Goal: Find specific page/section: Find specific page/section

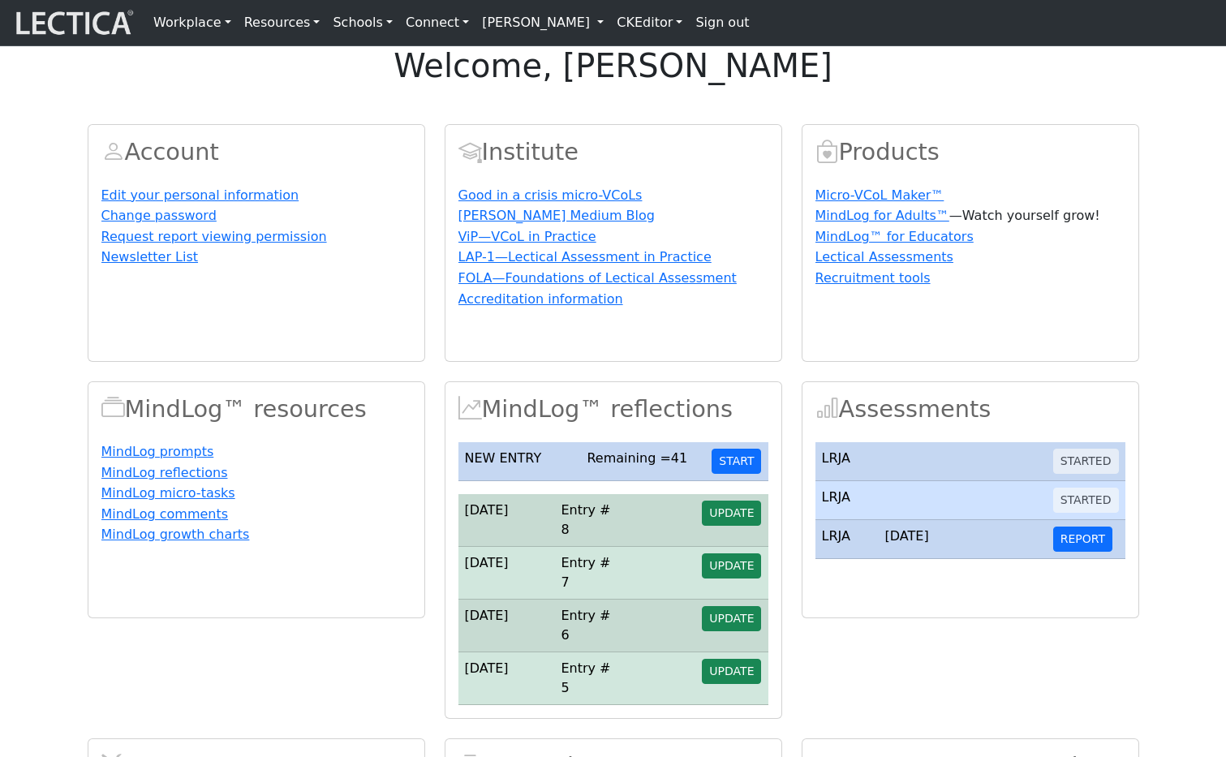
click at [610, 28] on link "[PERSON_NAME]" at bounding box center [542, 22] width 135 height 32
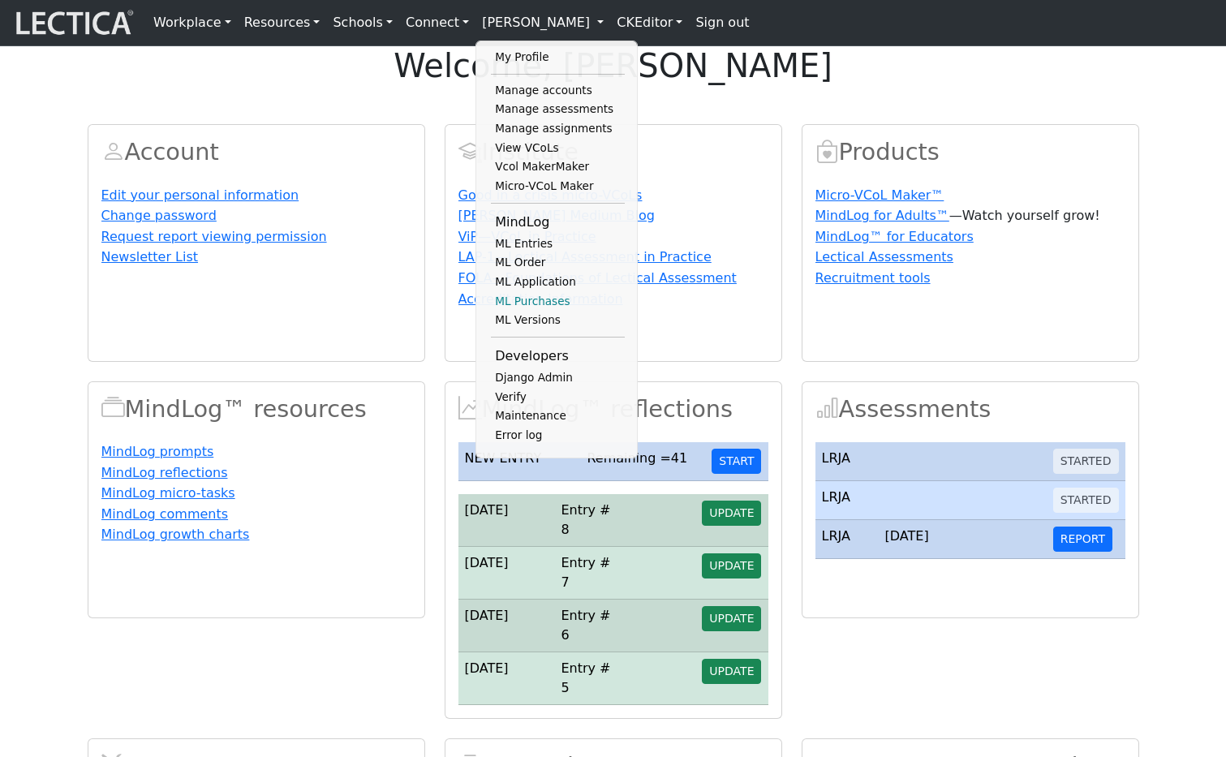
click at [518, 311] on link "ML Purchases" at bounding box center [558, 301] width 134 height 19
